Goal: Task Accomplishment & Management: Use online tool/utility

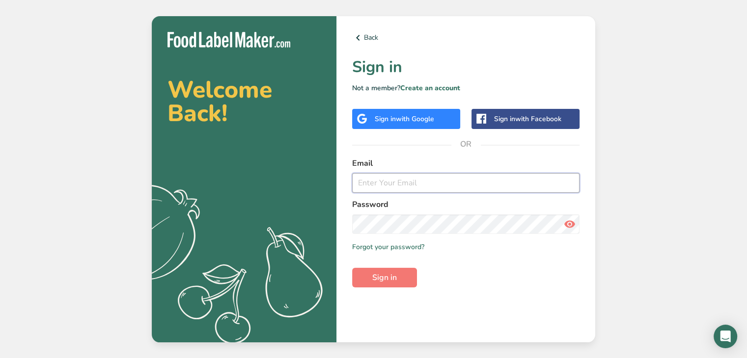
type input "[EMAIL_ADDRESS][DOMAIN_NAME]"
click at [568, 227] on icon at bounding box center [570, 224] width 12 height 18
click at [401, 279] on button "Sign in" at bounding box center [384, 278] width 65 height 20
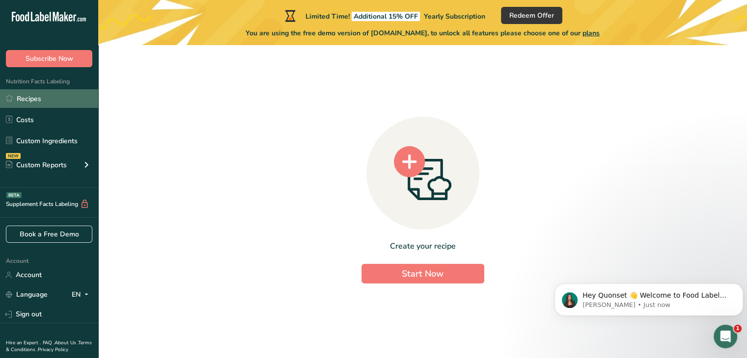
click at [29, 103] on link "Recipes" at bounding box center [49, 98] width 98 height 19
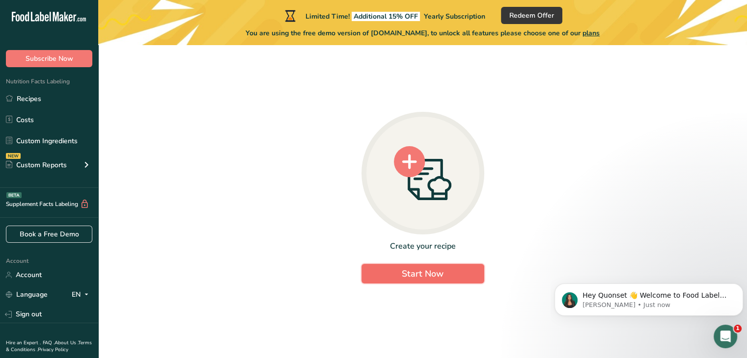
click at [422, 279] on span "Start Now" at bounding box center [423, 274] width 42 height 12
